Goal: Information Seeking & Learning: Learn about a topic

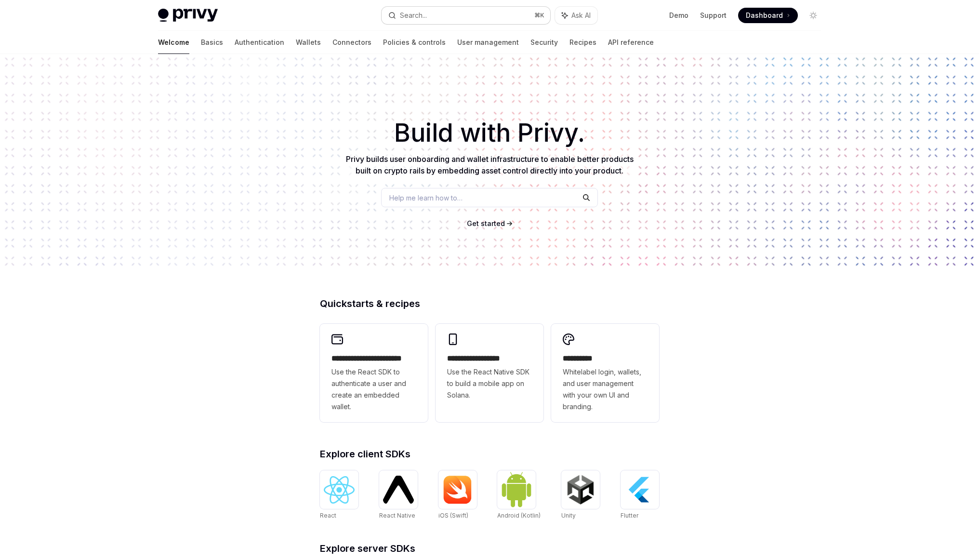
click at [423, 13] on div "Search..." at bounding box center [413, 16] width 27 height 12
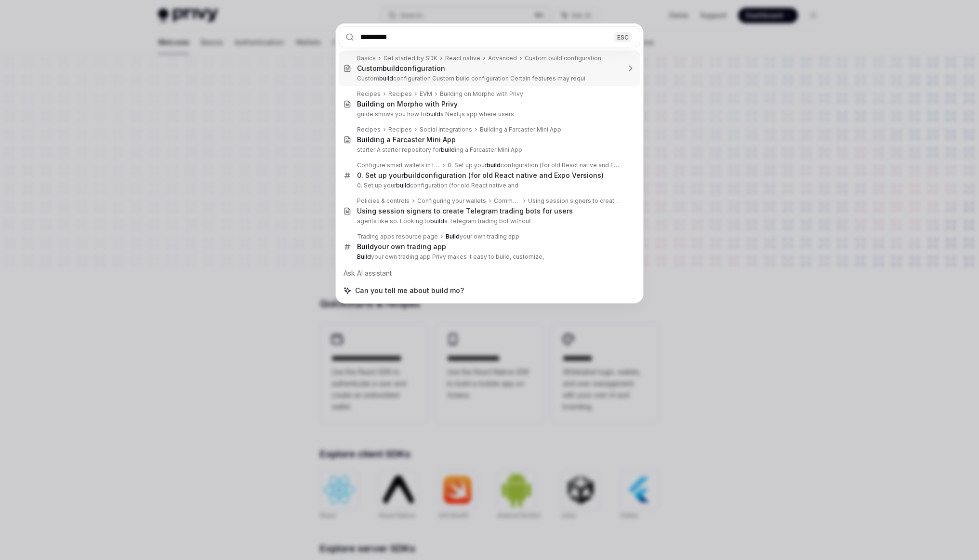
type input "**********"
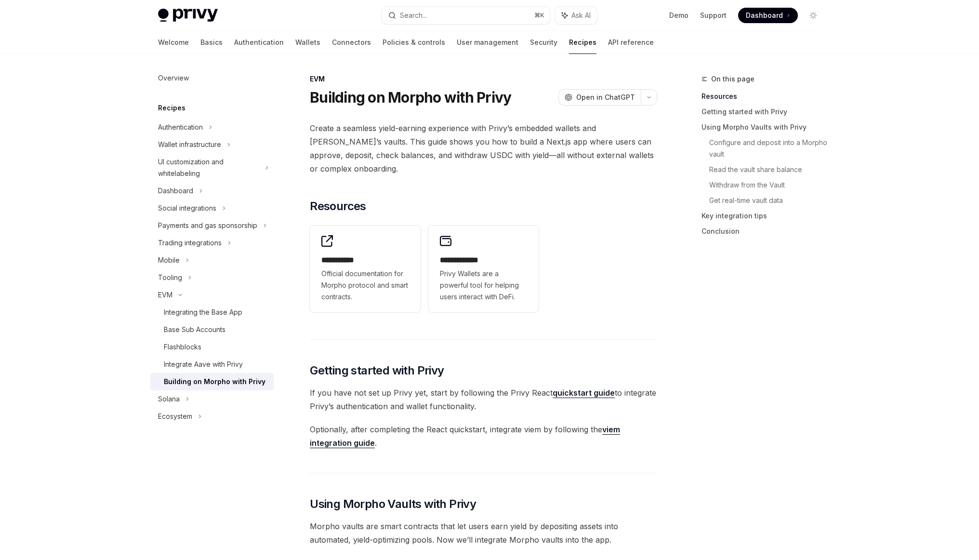
click at [686, 344] on div "On this page Resources Getting started with Privy Using Morpho Vaults with Priv…" at bounding box center [755, 316] width 147 height 487
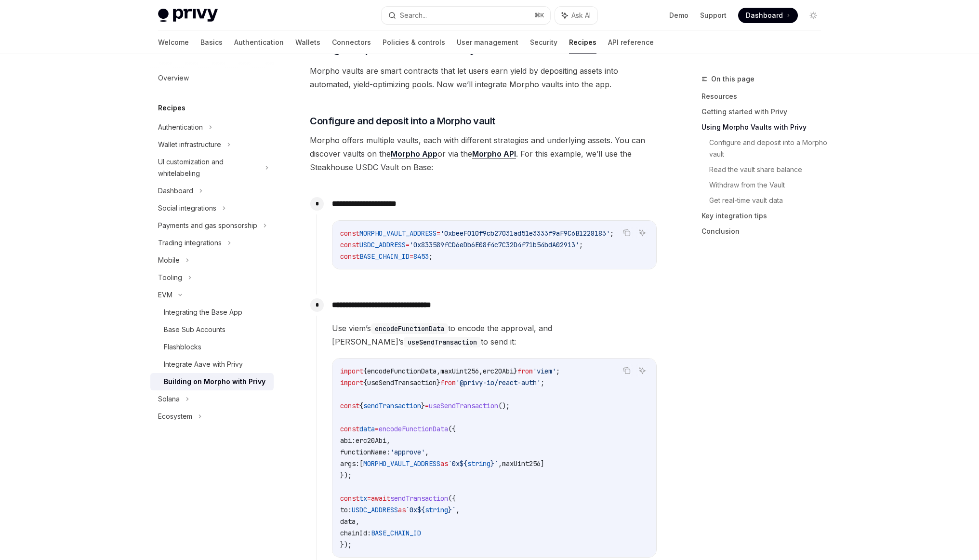
scroll to position [494, 0]
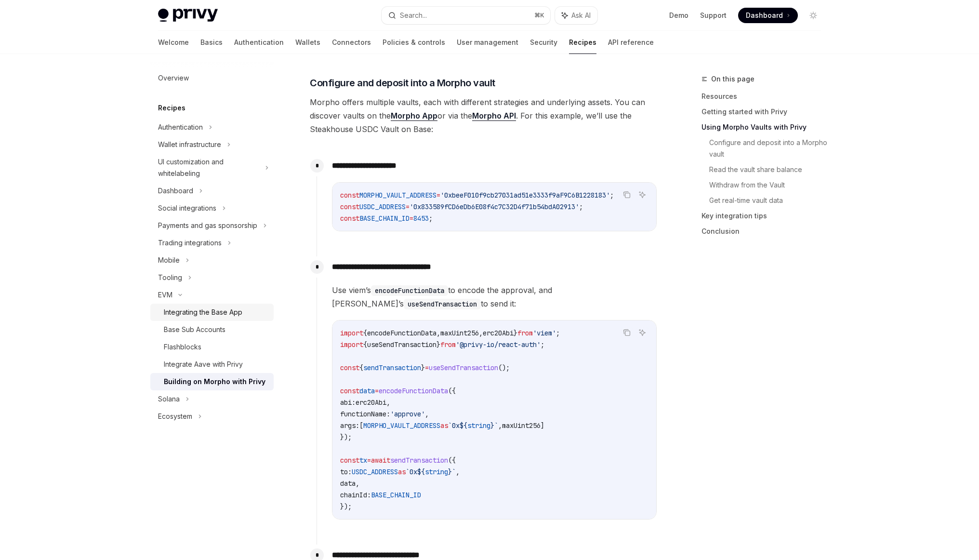
click at [207, 309] on div "Integrating the Base App" at bounding box center [203, 313] width 79 height 12
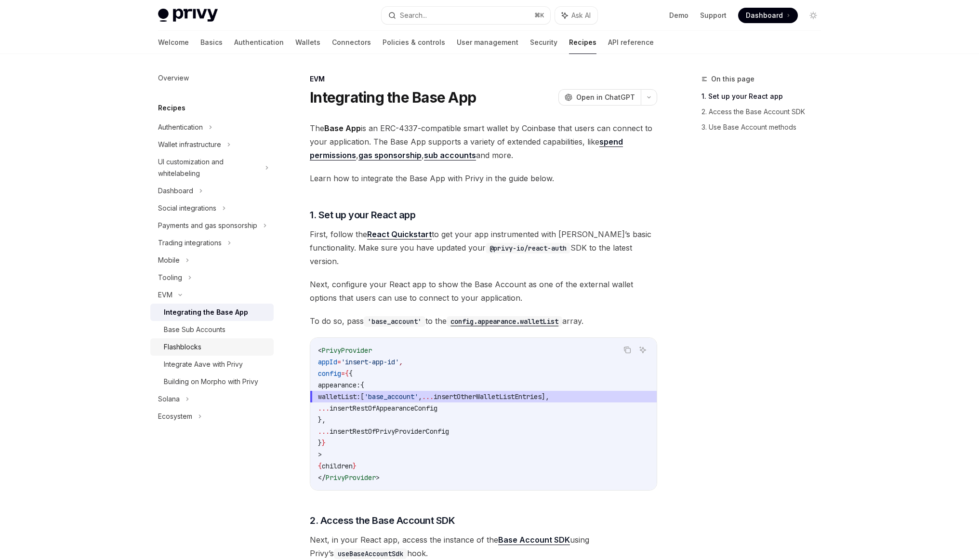
click at [199, 348] on div "Flashblocks" at bounding box center [183, 347] width 38 height 12
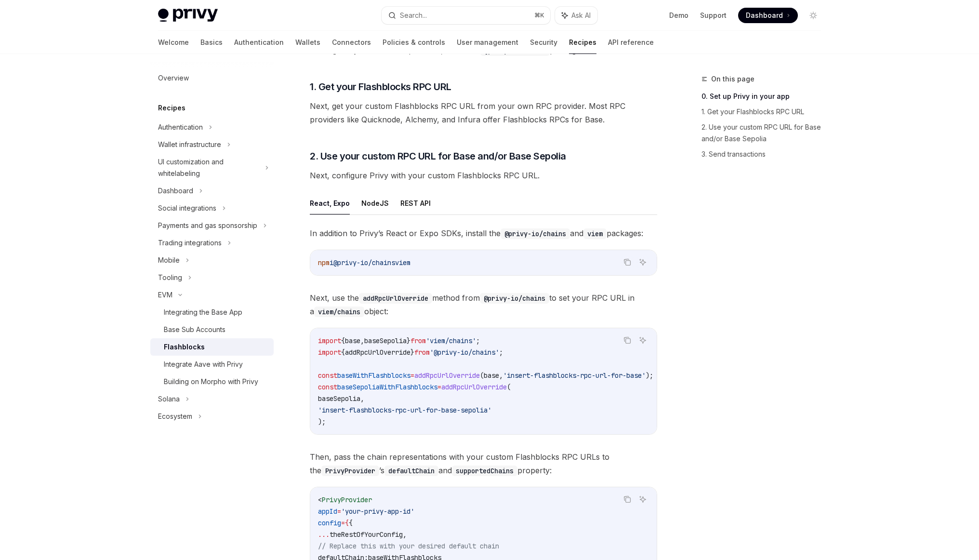
scroll to position [278, 0]
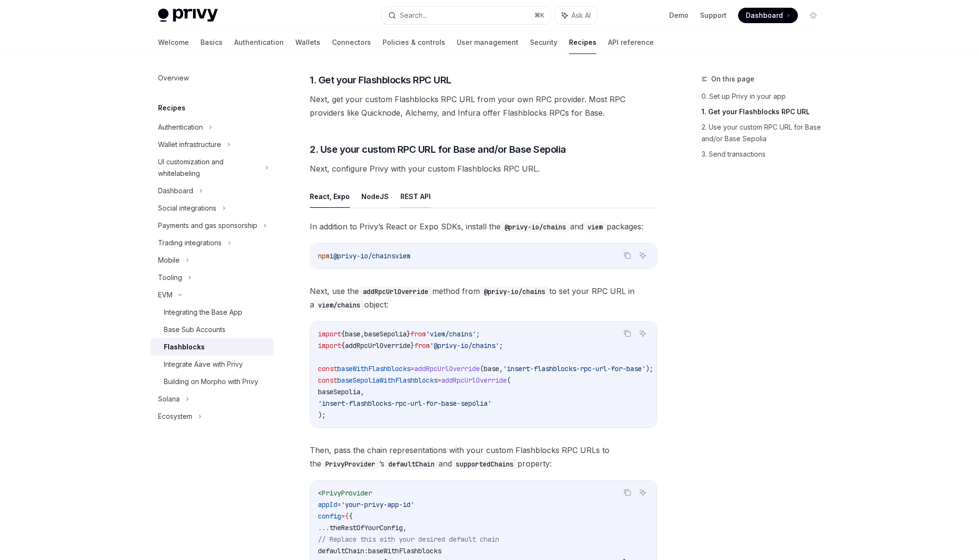
click at [411, 195] on button "REST API" at bounding box center [416, 196] width 30 height 23
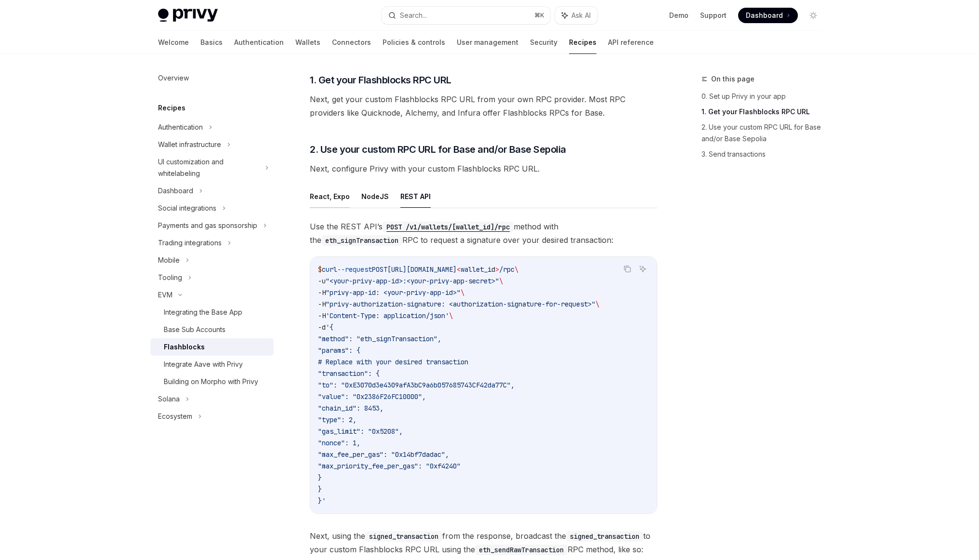
click at [334, 196] on button "React, Expo" at bounding box center [330, 196] width 40 height 23
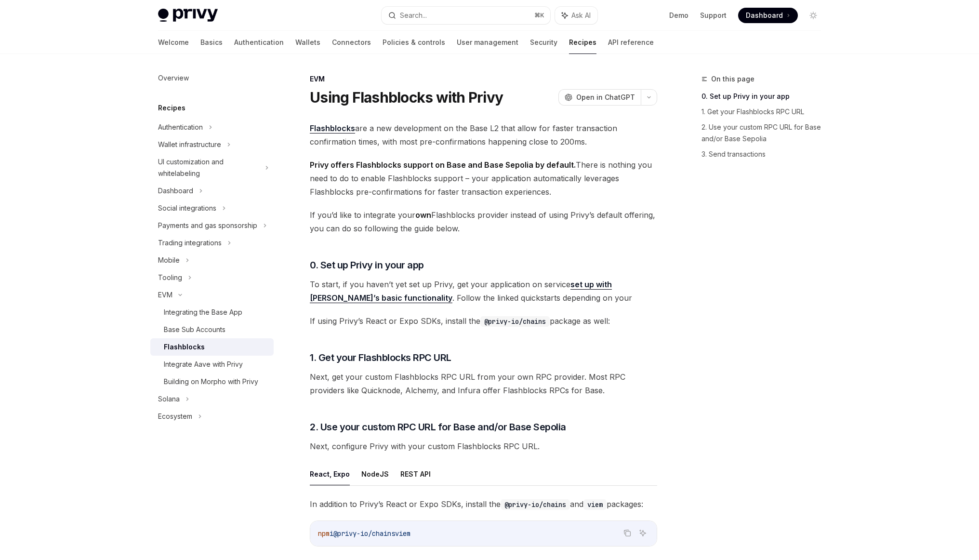
click at [331, 131] on link "Flashblocks" at bounding box center [332, 128] width 45 height 10
click at [511, 267] on h3 "​ 0. Set up Privy in your app" at bounding box center [483, 264] width 347 height 13
click at [202, 325] on div "Base Sub Accounts" at bounding box center [195, 330] width 62 height 12
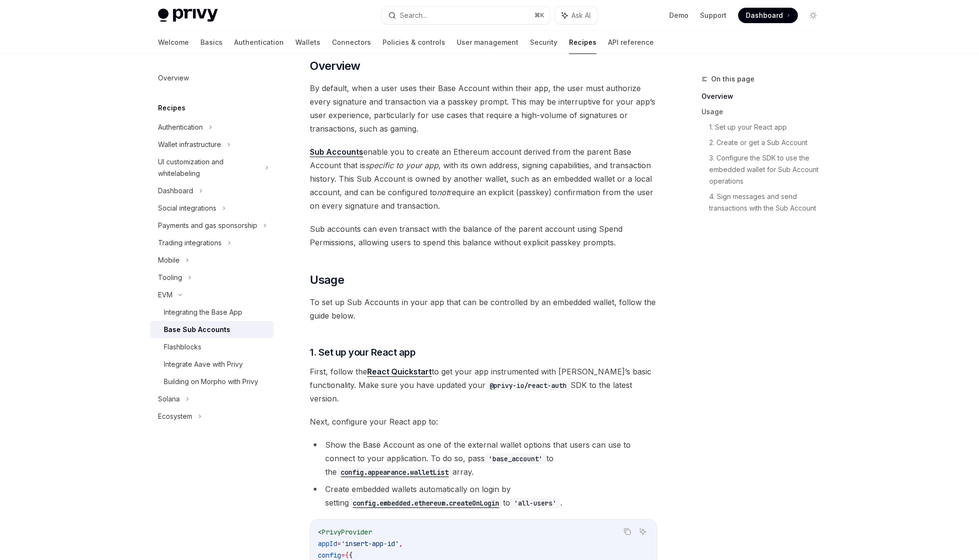
scroll to position [137, 0]
click at [200, 315] on div "Integrating the Base App" at bounding box center [203, 313] width 79 height 12
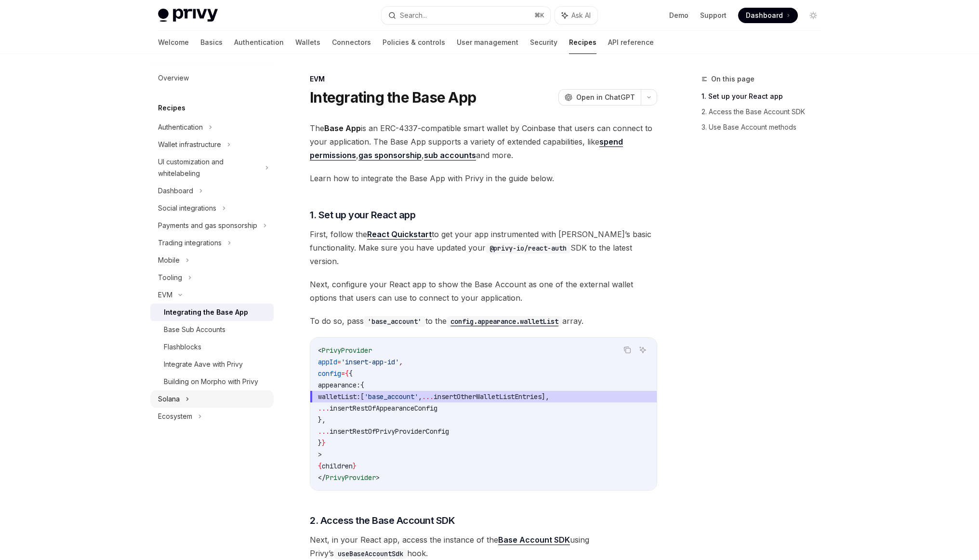
click at [193, 400] on div "Solana" at bounding box center [211, 398] width 123 height 17
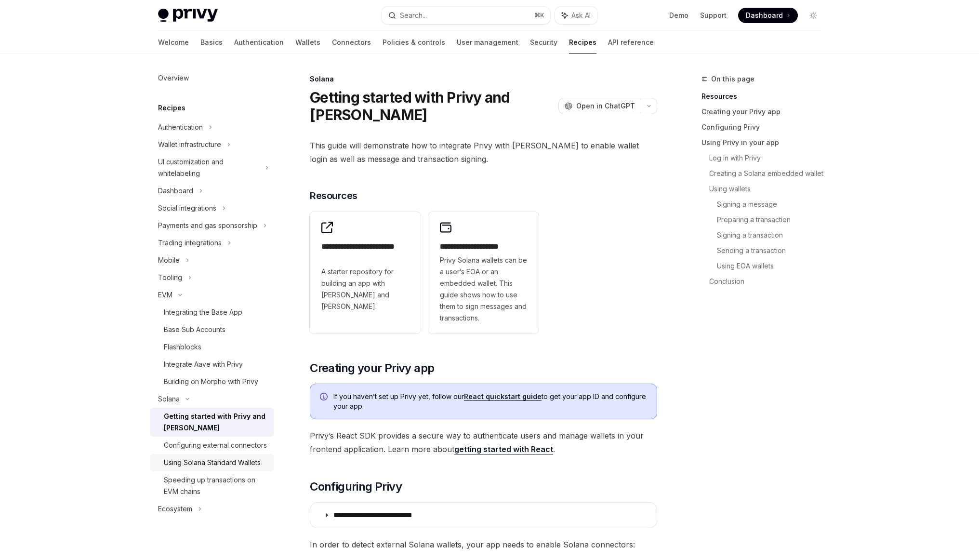
click at [198, 463] on div "Using Solana Standard Wallets" at bounding box center [212, 463] width 97 height 12
type textarea "*"
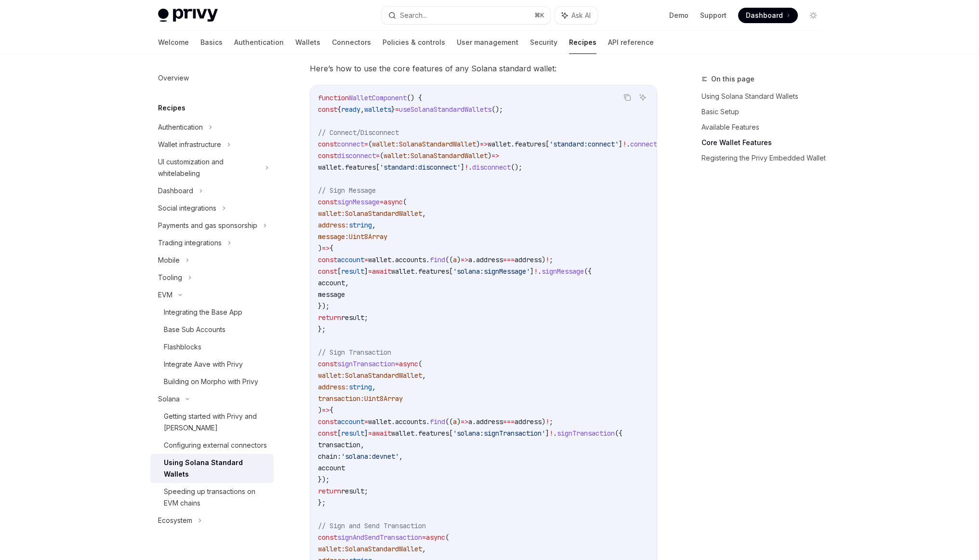
scroll to position [439, 0]
